Goal: Task Accomplishment & Management: Use online tool/utility

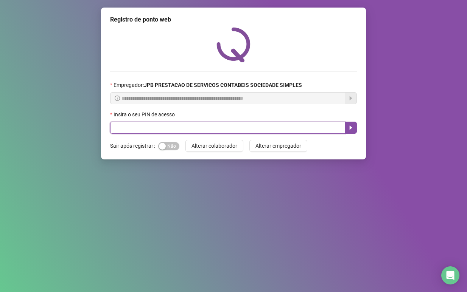
click at [154, 129] on input "text" at bounding box center [227, 128] width 235 height 12
type input "*****"
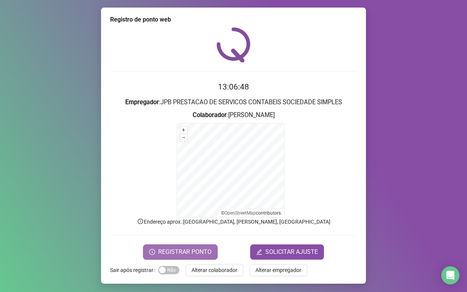
drag, startPoint x: 205, startPoint y: 244, endPoint x: 209, endPoint y: 248, distance: 6.4
click at [208, 245] on form "13:06:48 Empregador : JPB PRESTACAO DE SERVICOS CONTABEIS SOCIEDADE SIMPLES Col…" at bounding box center [233, 170] width 247 height 178
click at [209, 251] on button "REGISTRAR PONTO" at bounding box center [180, 252] width 74 height 15
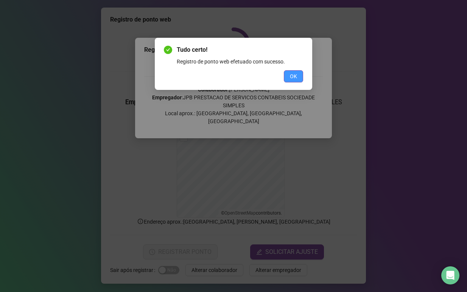
click at [287, 79] on button "OK" at bounding box center [293, 76] width 19 height 12
